Goal: Information Seeking & Learning: Learn about a topic

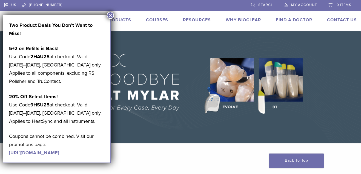
click at [111, 14] on button "×" at bounding box center [110, 15] width 7 height 7
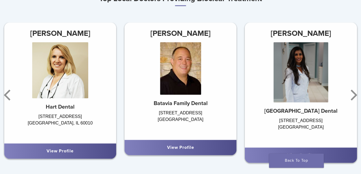
scroll to position [318, 0]
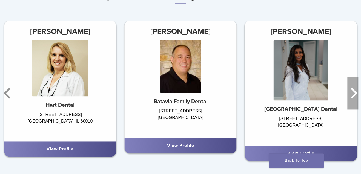
click at [352, 93] on icon "Next" at bounding box center [352, 93] width 11 height 33
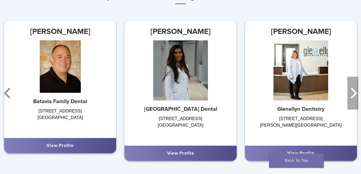
click at [352, 93] on icon "Next" at bounding box center [352, 93] width 11 height 33
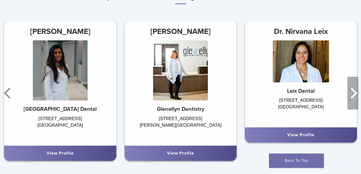
click at [352, 93] on icon "Next" at bounding box center [352, 93] width 11 height 33
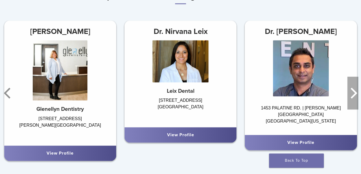
click at [352, 93] on icon "Next" at bounding box center [352, 93] width 11 height 33
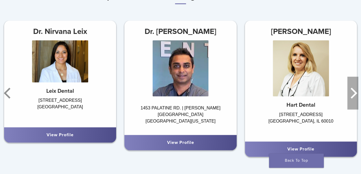
click at [352, 93] on icon "Next" at bounding box center [352, 93] width 11 height 33
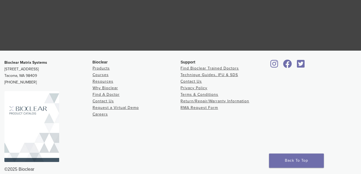
scroll to position [1052, 0]
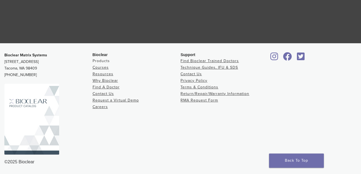
click at [103, 61] on link "Products" at bounding box center [101, 61] width 17 height 5
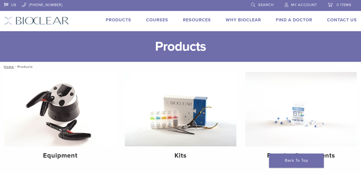
click at [118, 20] on link "Products" at bounding box center [118, 19] width 25 height 5
click at [251, 21] on link "Why Bioclear" at bounding box center [243, 19] width 35 height 5
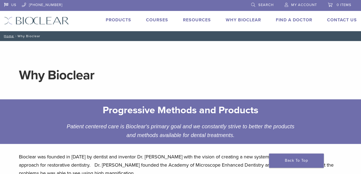
click at [255, 5] on link "Search" at bounding box center [262, 4] width 22 height 8
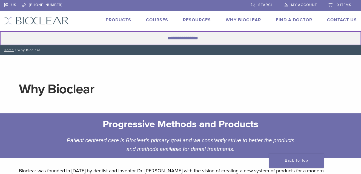
click at [197, 38] on input "Search for:" at bounding box center [180, 38] width 361 height 14
type input "**********"
click at [0, 31] on button "Search" at bounding box center [0, 31] width 0 height 0
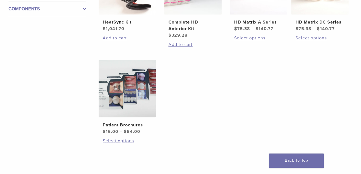
scroll to position [141, 0]
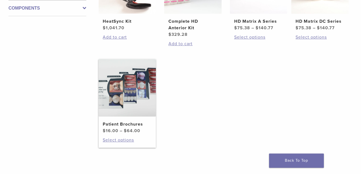
click at [126, 98] on img at bounding box center [127, 87] width 57 height 57
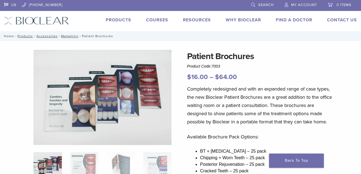
click at [9, 36] on link "Home" at bounding box center [8, 36] width 12 height 4
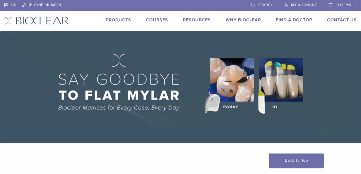
click at [245, 80] on img at bounding box center [180, 87] width 361 height 112
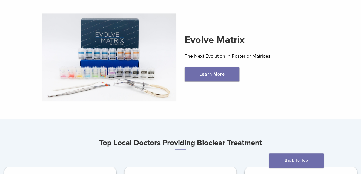
scroll to position [174, 0]
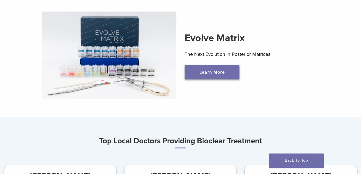
click at [229, 76] on link "Learn More" at bounding box center [212, 72] width 55 height 14
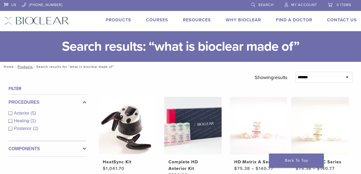
click at [8, 65] on link "Home" at bounding box center [8, 67] width 12 height 4
